Goal: Register for event/course

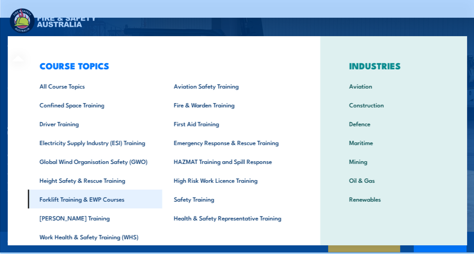
click at [63, 200] on link "Forklift Training & EWP Courses" at bounding box center [95, 199] width 134 height 19
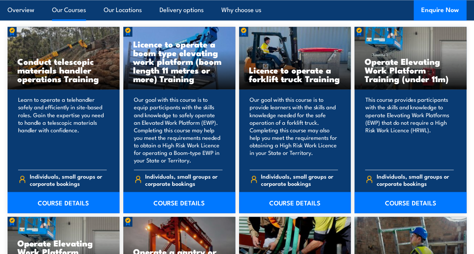
scroll to position [603, 0]
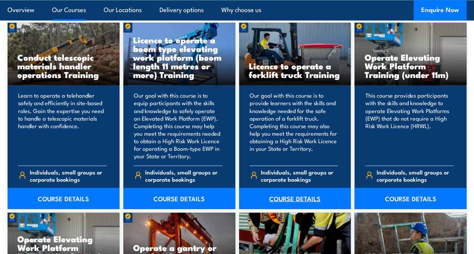
click at [298, 197] on link "COURSE DETAILS" at bounding box center [295, 198] width 112 height 21
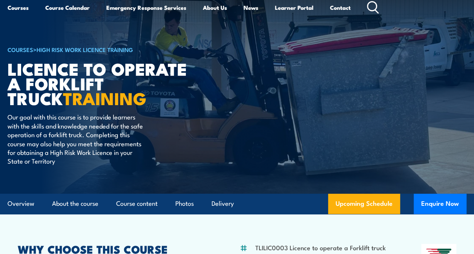
scroll to position [38, 0]
